Goal: Task Accomplishment & Management: Use online tool/utility

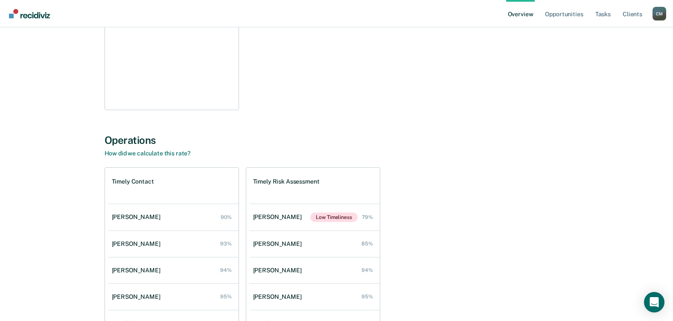
scroll to position [250, 0]
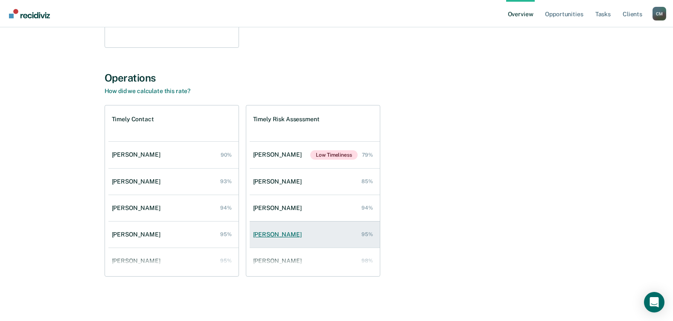
click at [266, 231] on div "[PERSON_NAME]" at bounding box center [279, 234] width 52 height 7
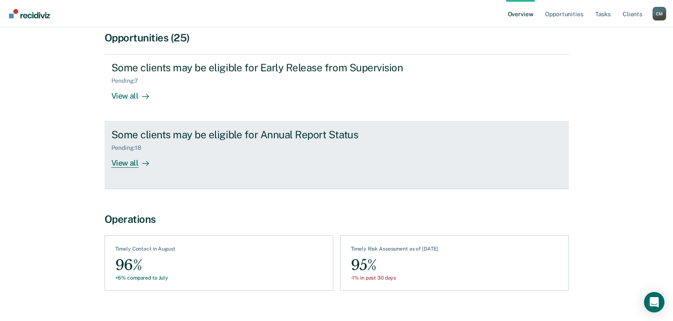
scroll to position [96, 0]
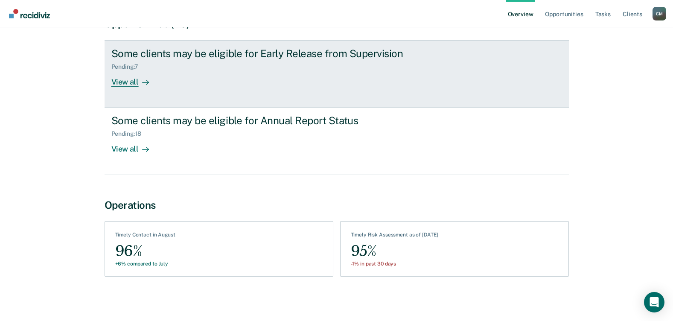
click at [126, 81] on div "View all" at bounding box center [135, 78] width 48 height 17
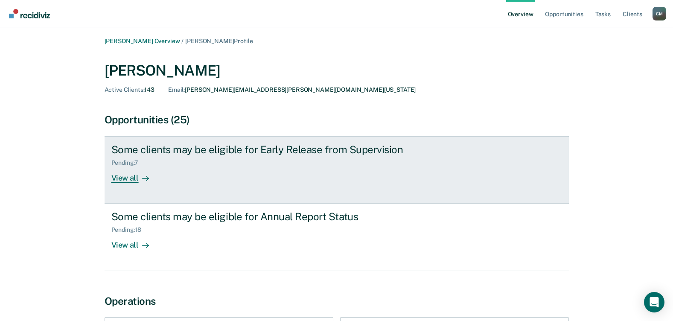
click at [129, 176] on div "View all" at bounding box center [135, 175] width 48 height 17
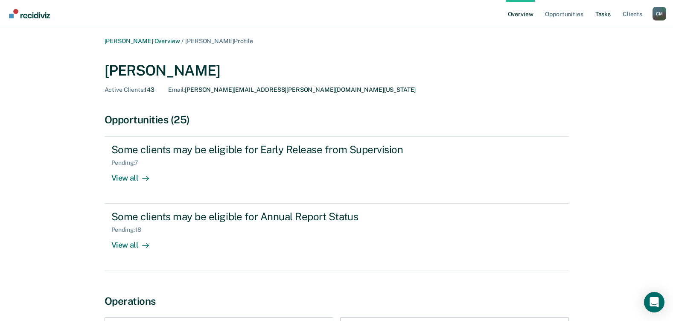
click at [602, 12] on link "Tasks" at bounding box center [603, 13] width 19 height 27
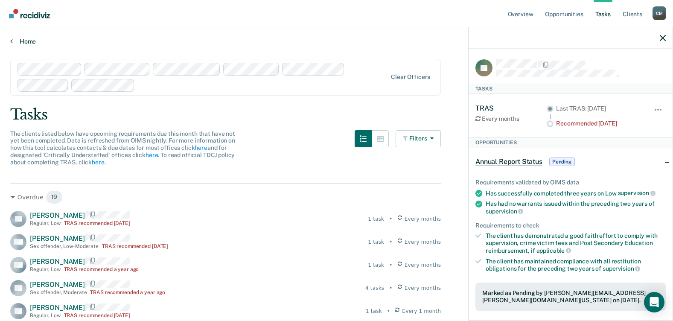
click at [11, 40] on icon at bounding box center [11, 41] width 3 height 7
